Goal: Browse casually

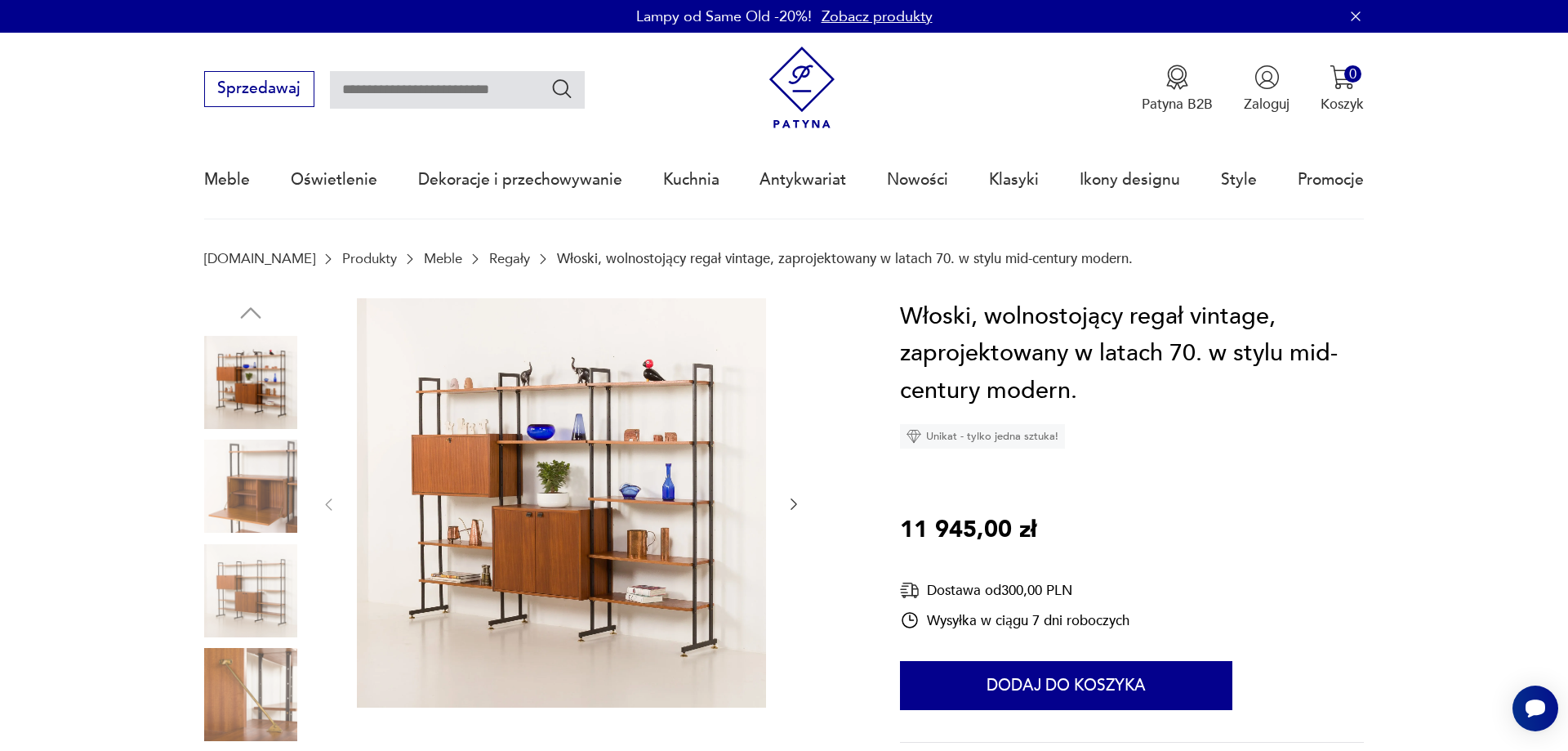
click at [790, 505] on icon "button" at bounding box center [794, 504] width 17 height 17
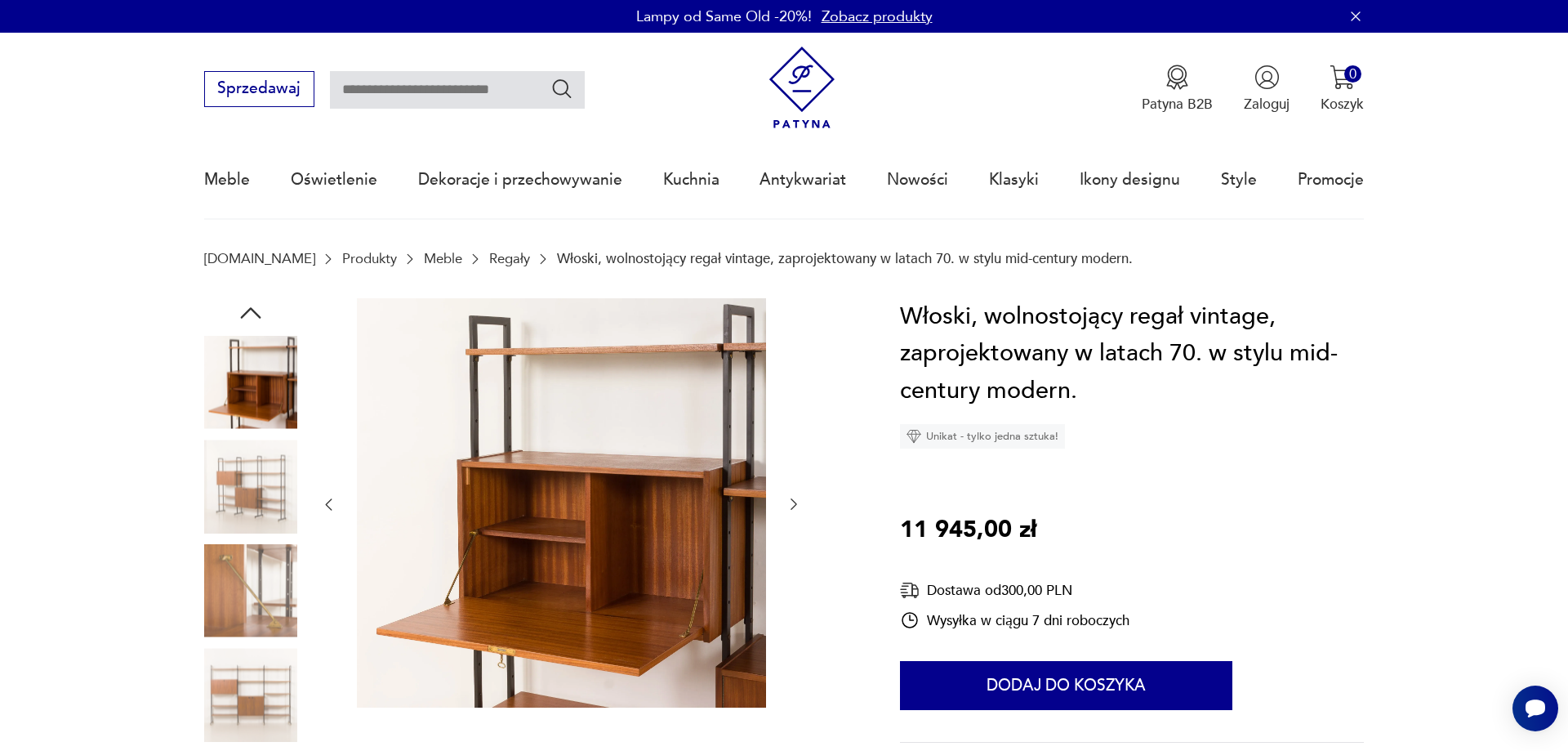
click at [790, 505] on icon "button" at bounding box center [794, 504] width 17 height 17
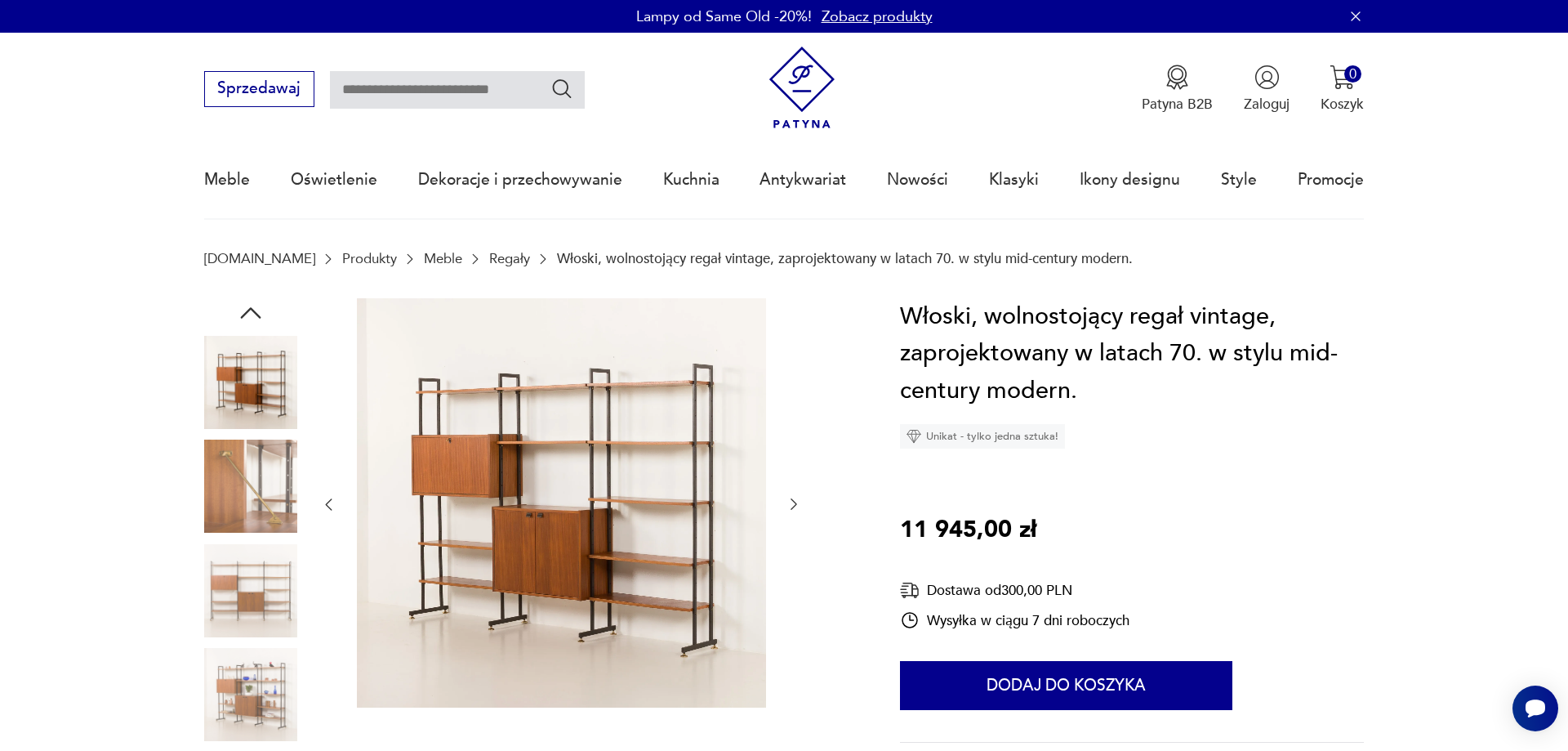
click at [790, 503] on icon "button" at bounding box center [794, 504] width 17 height 17
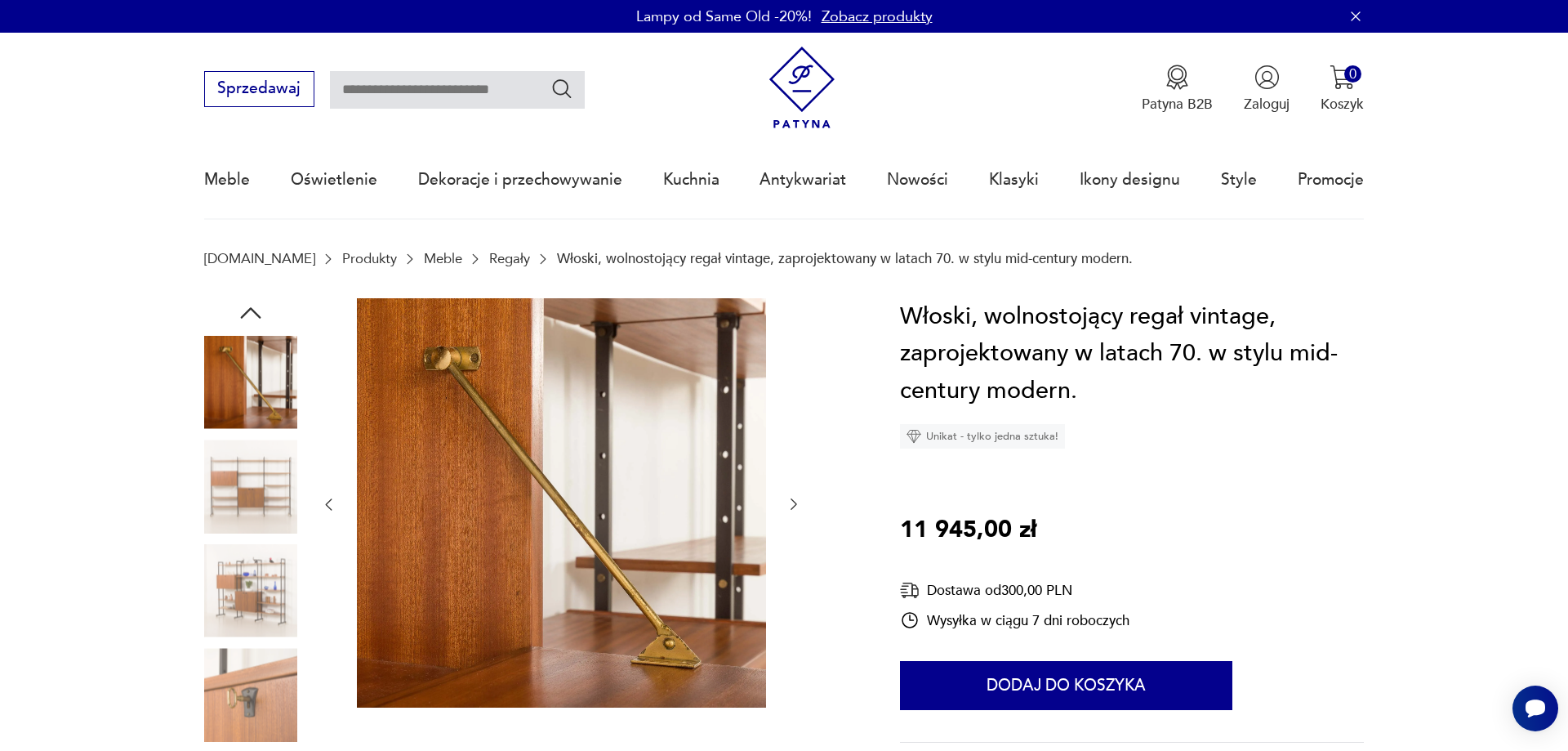
click at [791, 502] on icon "button" at bounding box center [794, 504] width 17 height 17
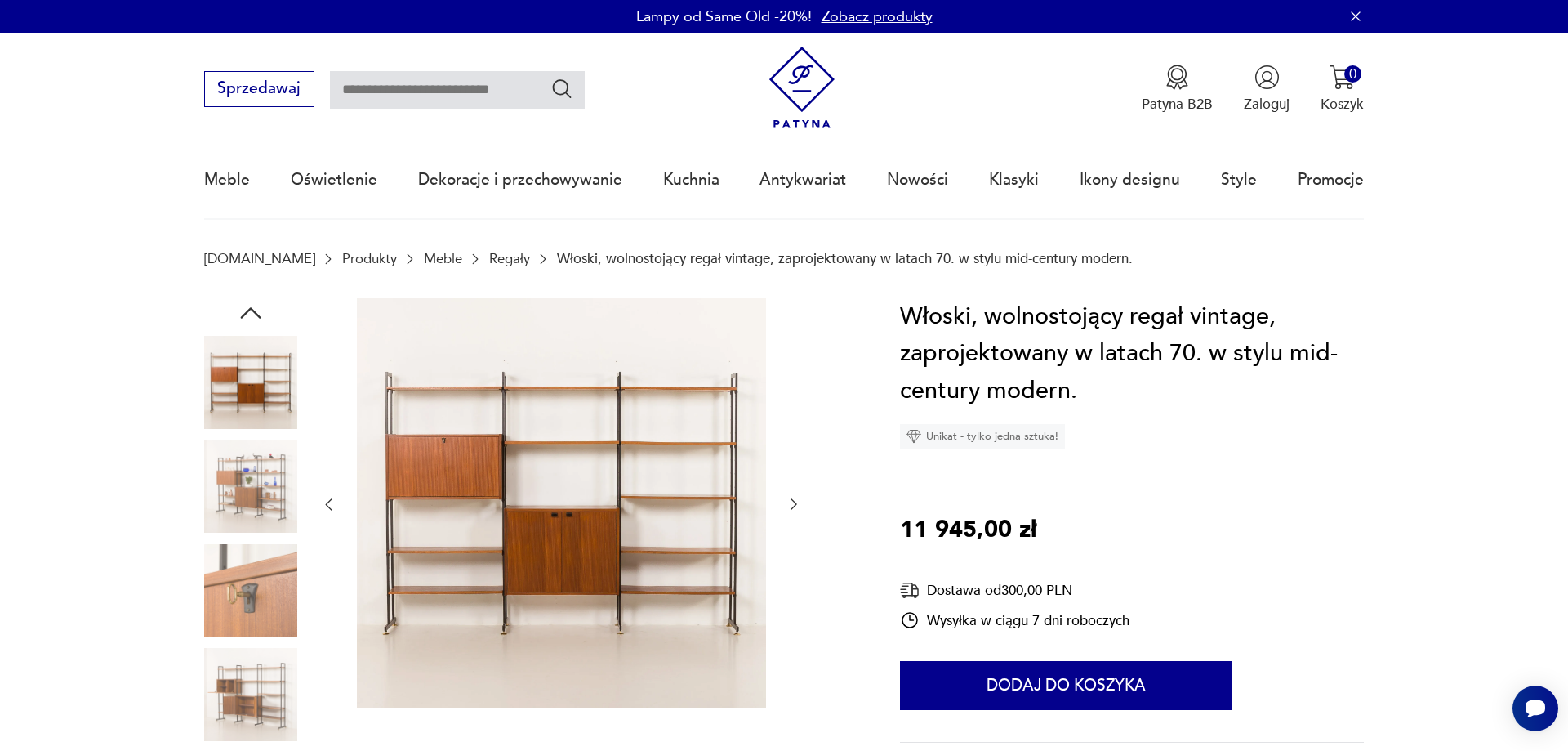
click at [791, 502] on icon "button" at bounding box center [794, 504] width 17 height 17
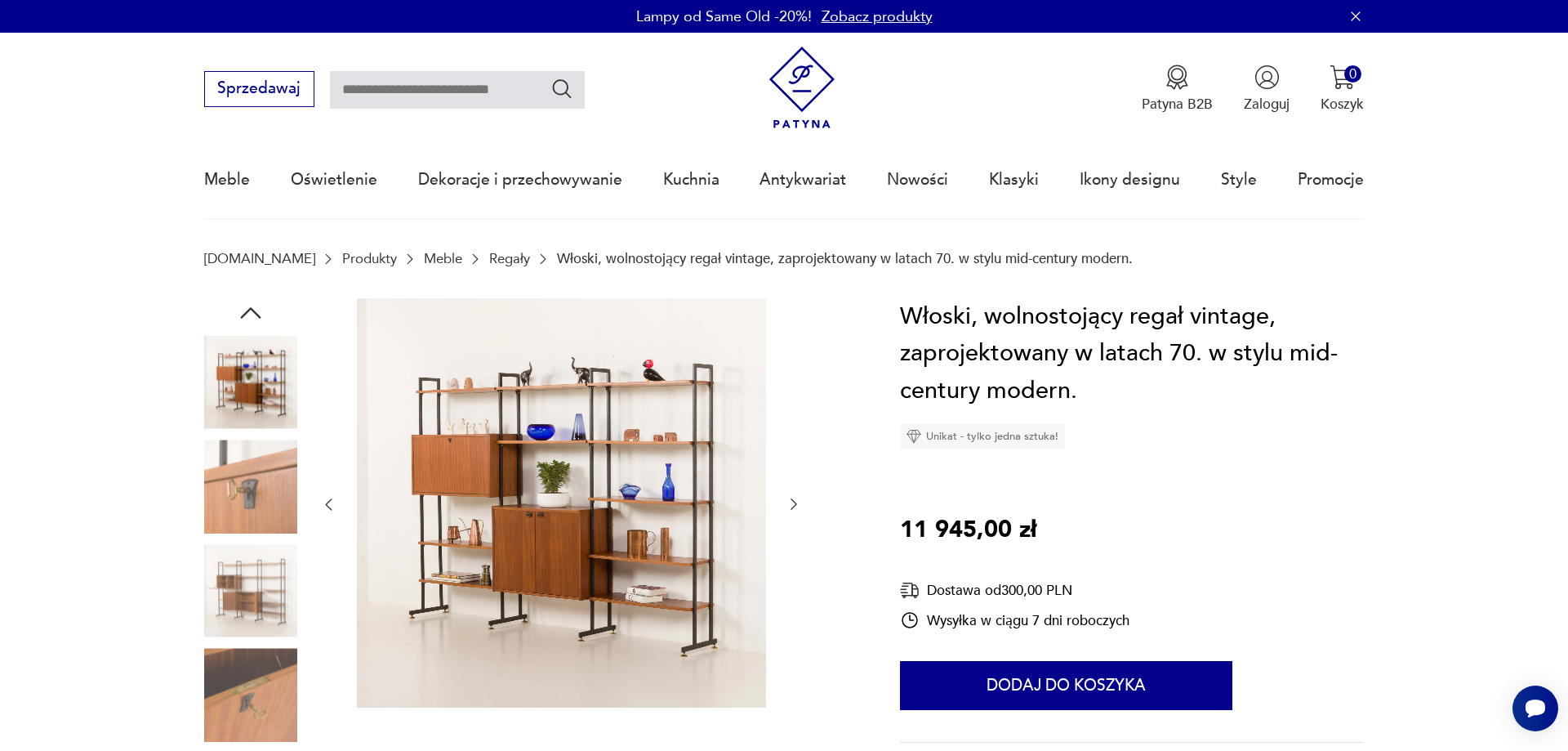
click at [791, 502] on icon "button" at bounding box center [794, 504] width 17 height 17
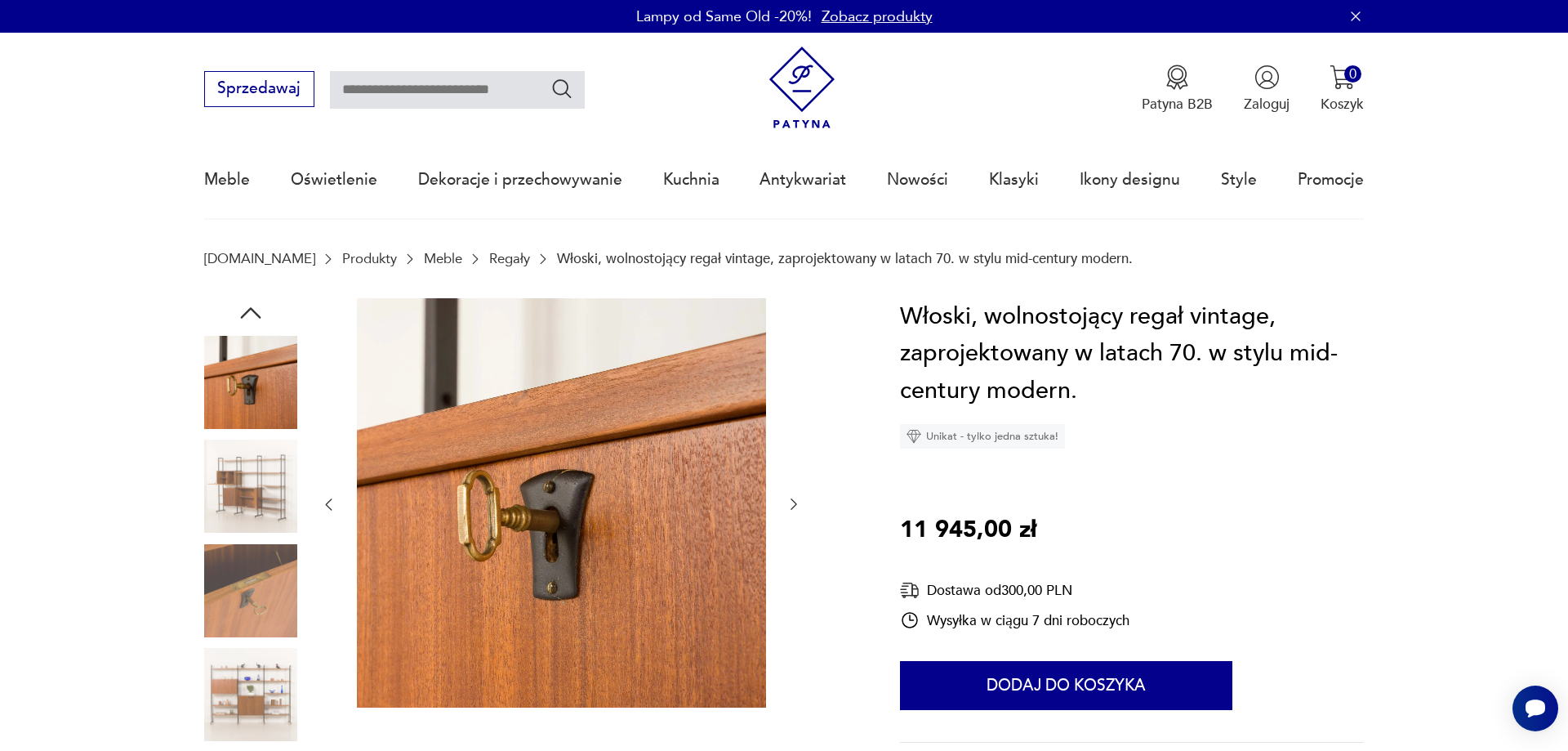
click at [791, 502] on icon "button" at bounding box center [794, 504] width 17 height 17
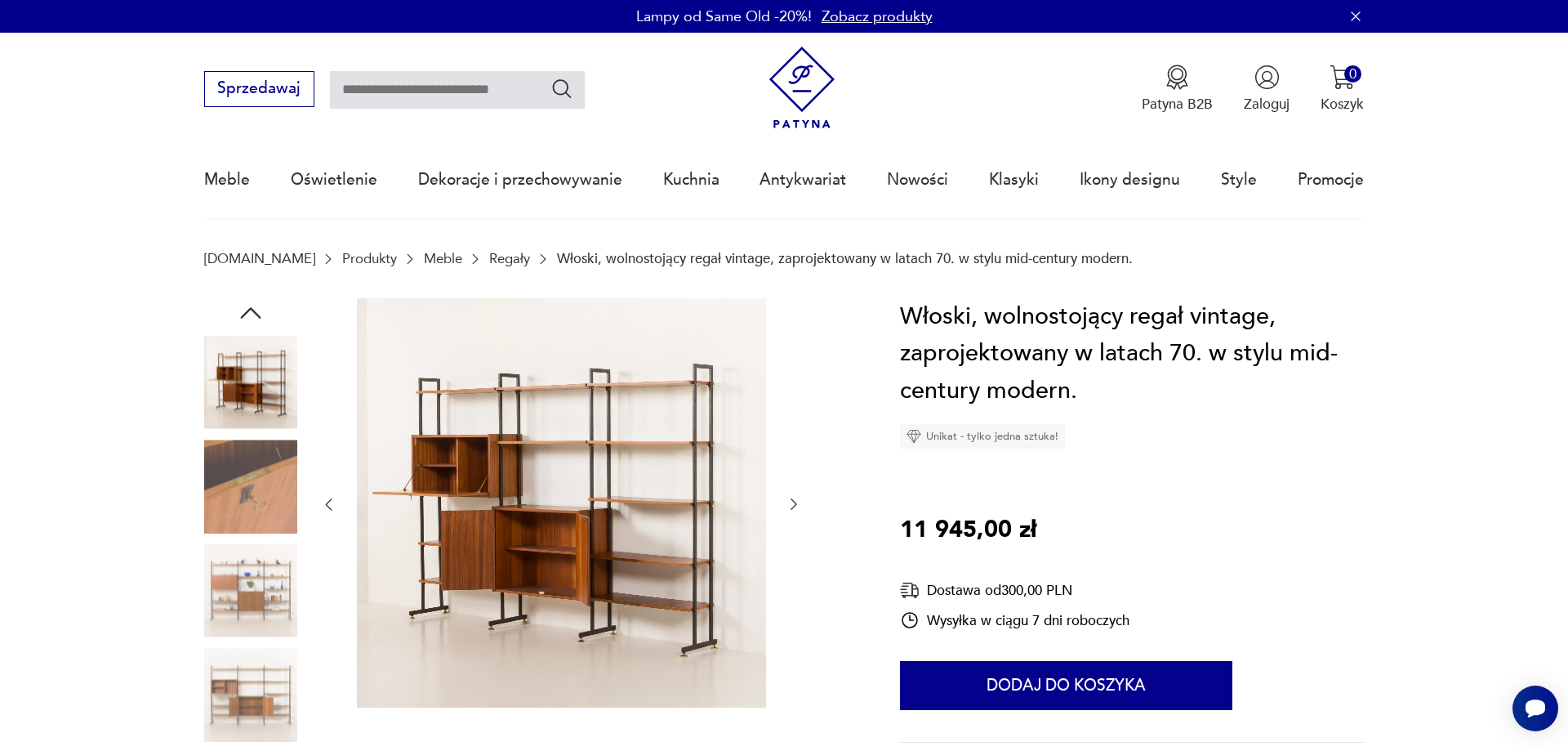
click at [790, 504] on icon "button" at bounding box center [794, 504] width 17 height 17
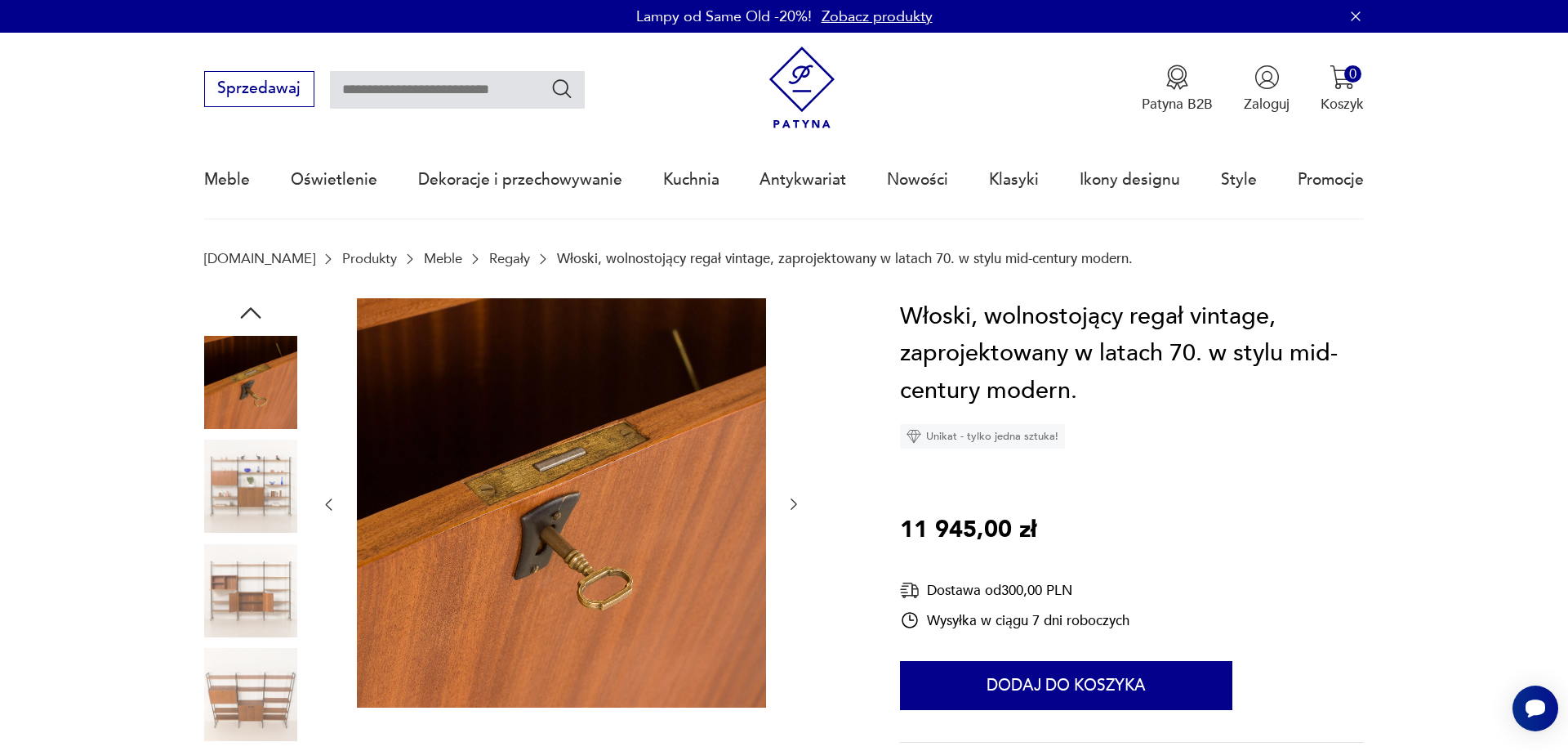
click at [790, 504] on icon "button" at bounding box center [794, 504] width 17 height 17
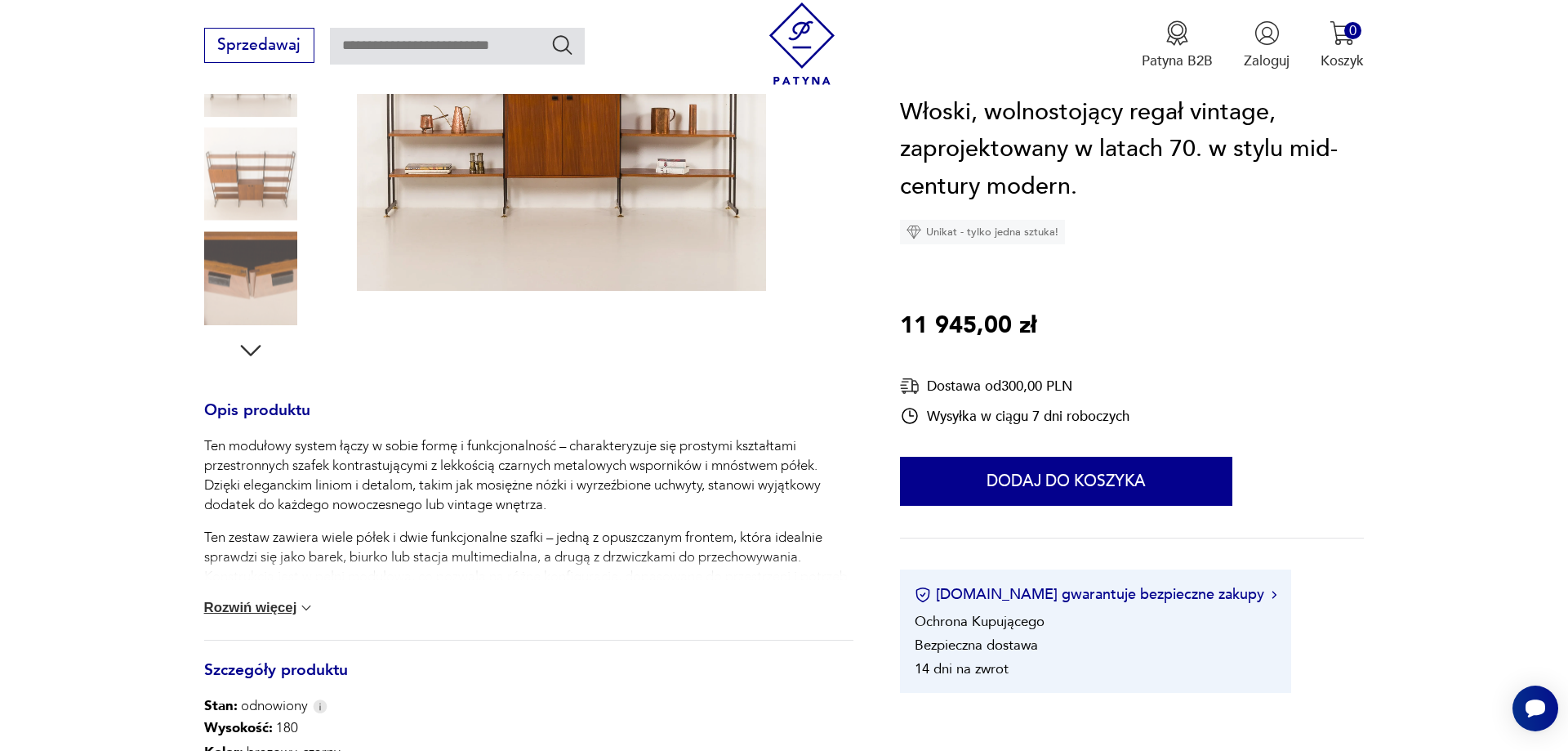
scroll to position [750, 0]
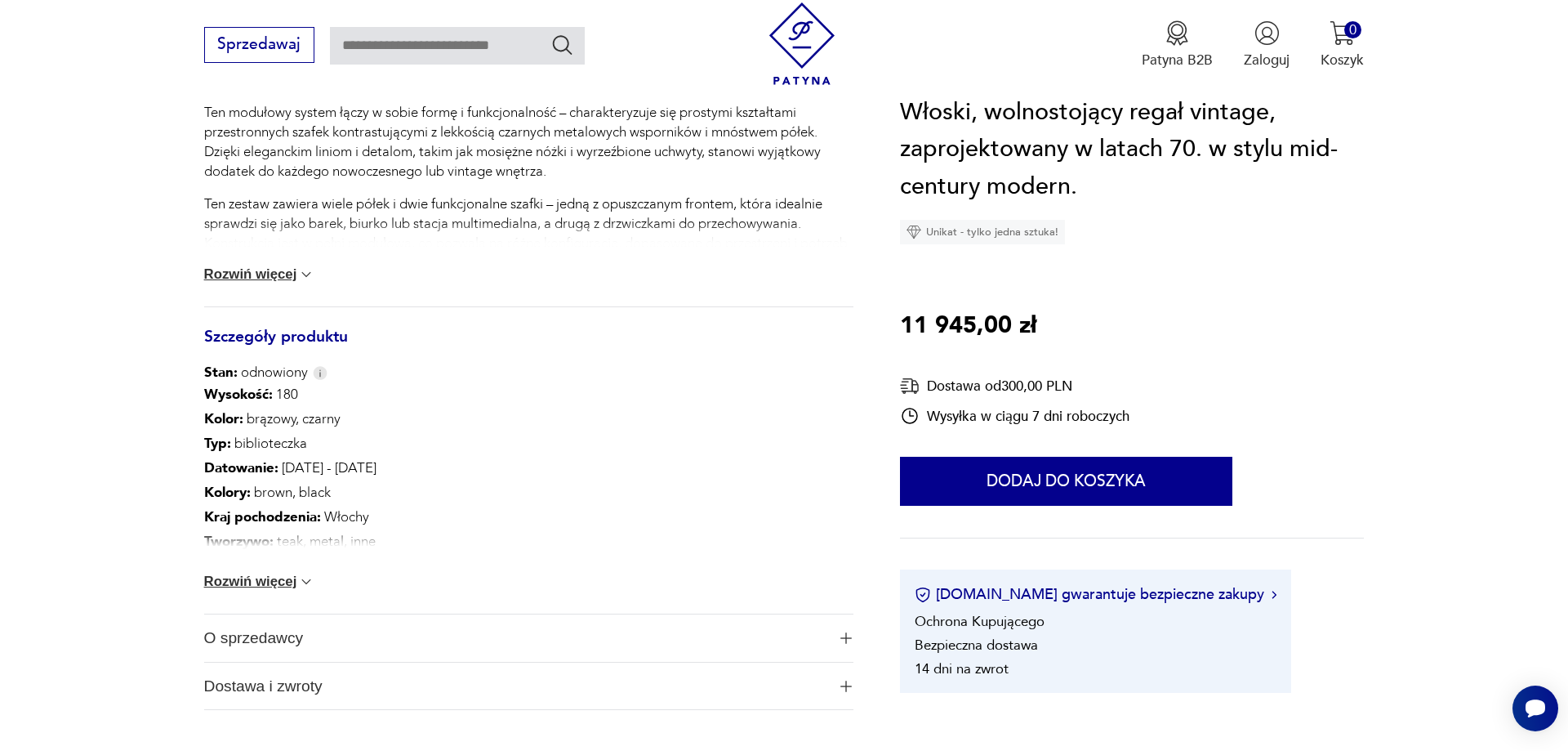
click at [279, 589] on button "Rozwiń więcej" at bounding box center [259, 582] width 111 height 17
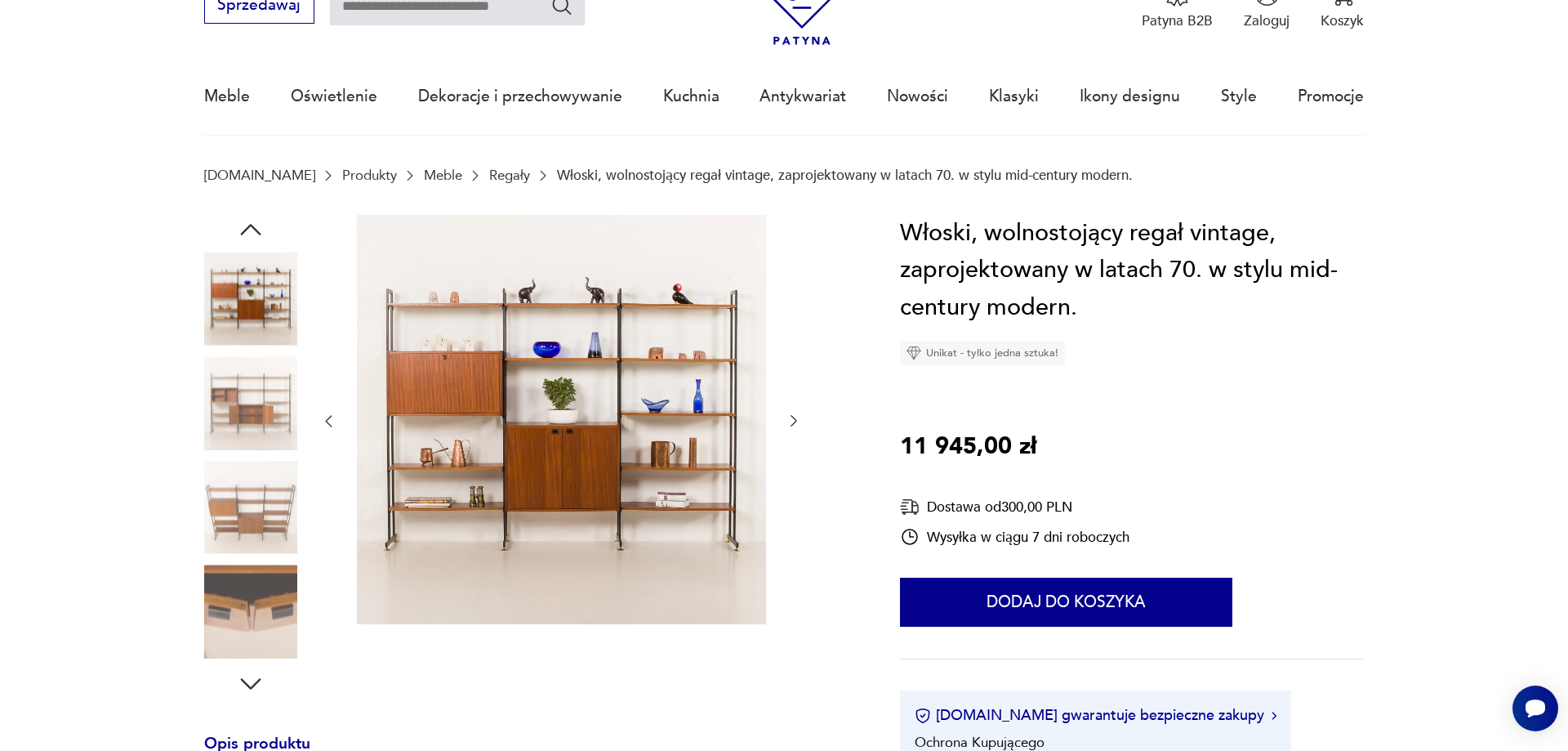
scroll to position [0, 0]
